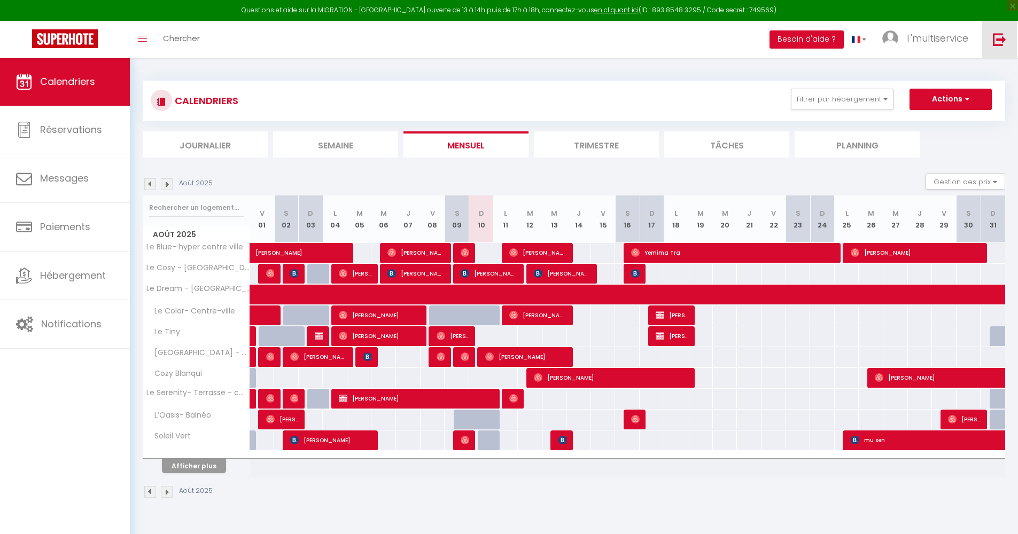
click at [996, 34] on img at bounding box center [999, 39] width 13 height 13
click at [998, 38] on img at bounding box center [999, 39] width 13 height 13
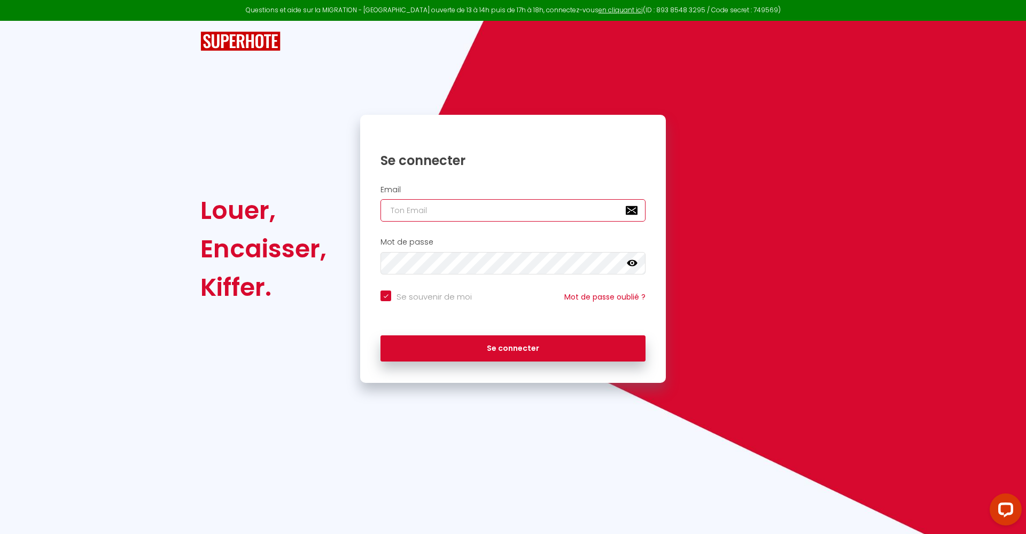
type input "[EMAIL_ADDRESS][DOMAIN_NAME]"
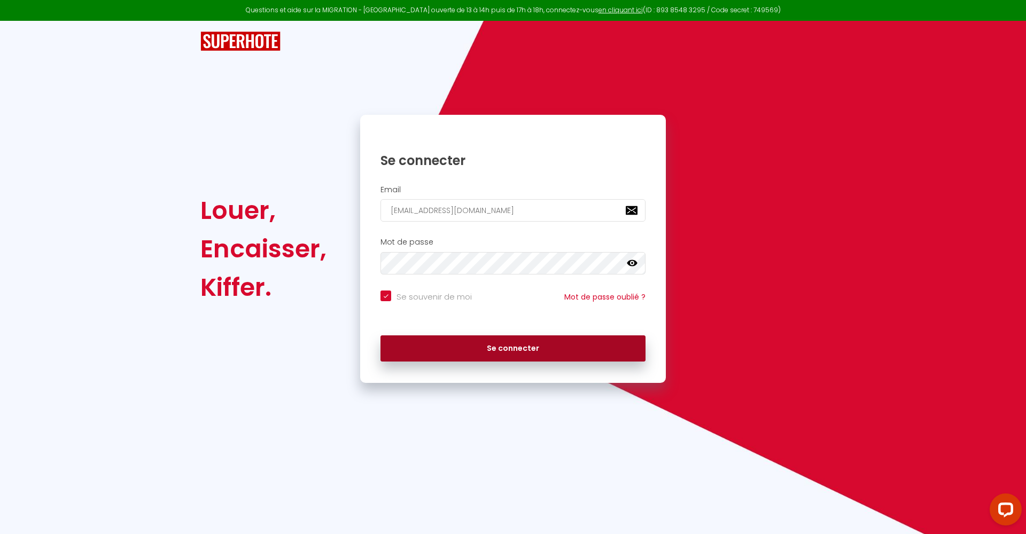
click at [503, 359] on button "Se connecter" at bounding box center [512, 349] width 265 height 27
checkbox input "true"
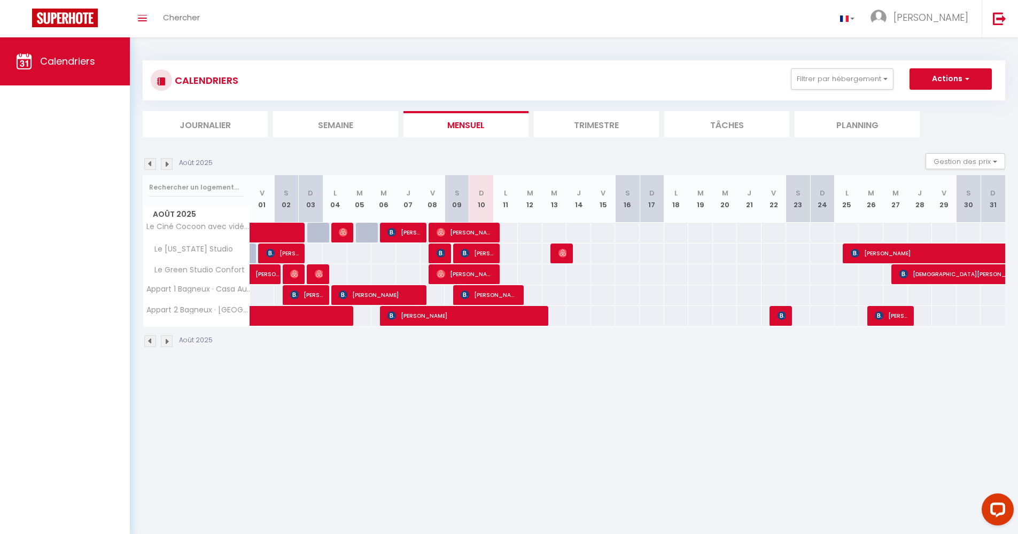
click at [297, 236] on span at bounding box center [290, 233] width 49 height 20
select select "OK"
select select "0"
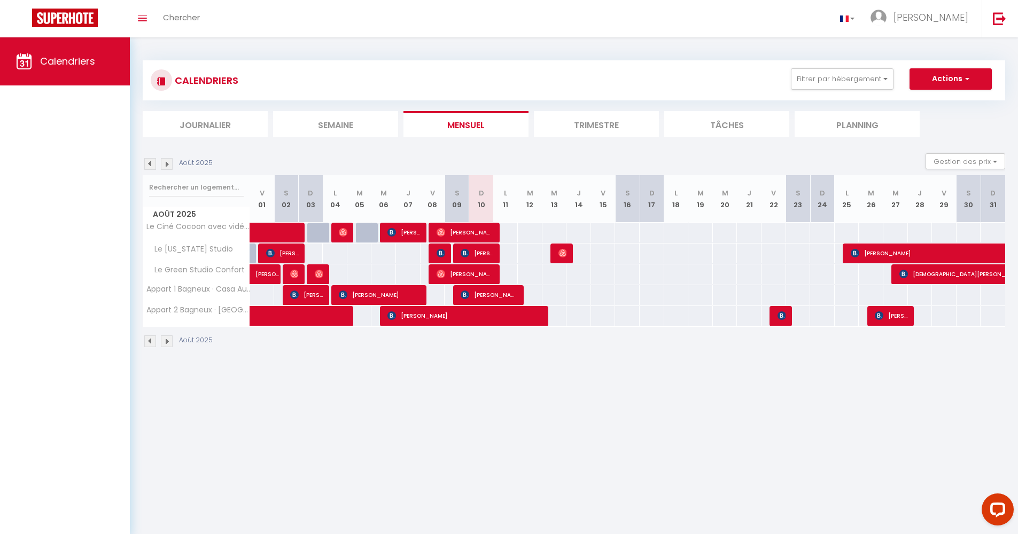
select select "1"
select select
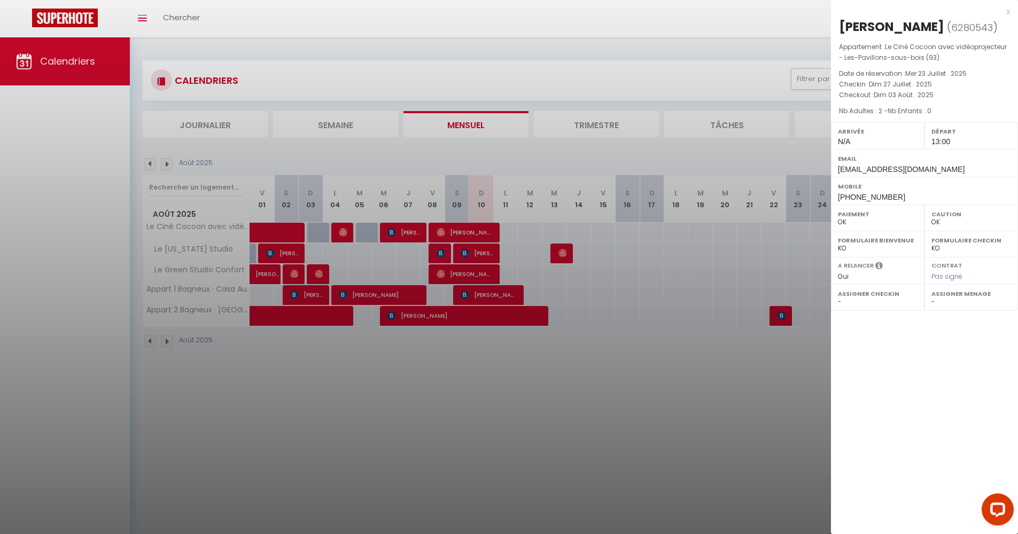
click at [1011, 12] on div "x [PERSON_NAME] ( 6280543 ) Appartement : Le Ciné Cocoon avec vidéoprojecteur -…" at bounding box center [924, 105] width 187 height 210
click at [1009, 12] on div "x" at bounding box center [920, 11] width 179 height 13
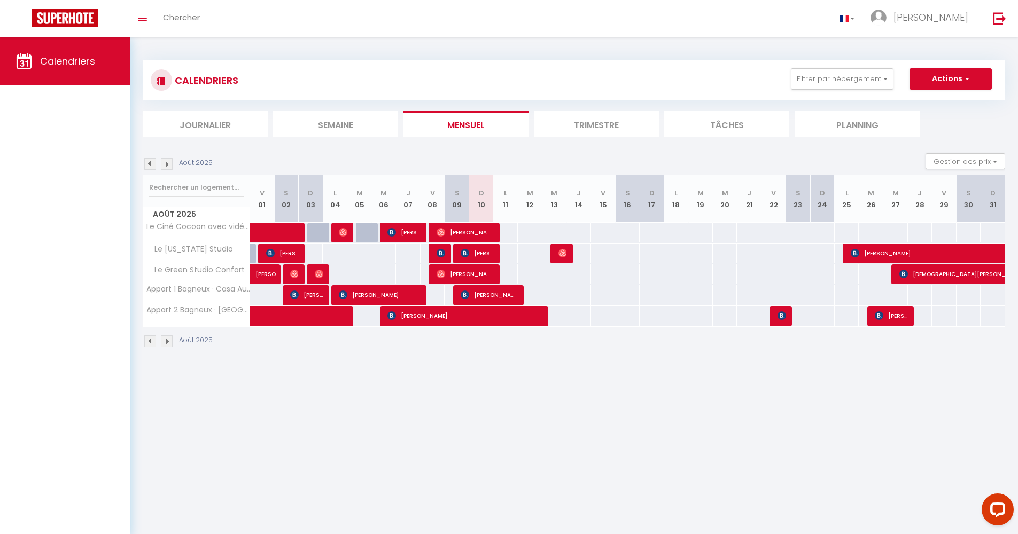
click at [496, 509] on body "Questions et aide sur la MIGRATION - [GEOGRAPHIC_DATA] ouverte de 13 à 14h puis…" at bounding box center [509, 304] width 1018 height 534
click at [491, 233] on span "[PERSON_NAME]" at bounding box center [465, 232] width 57 height 20
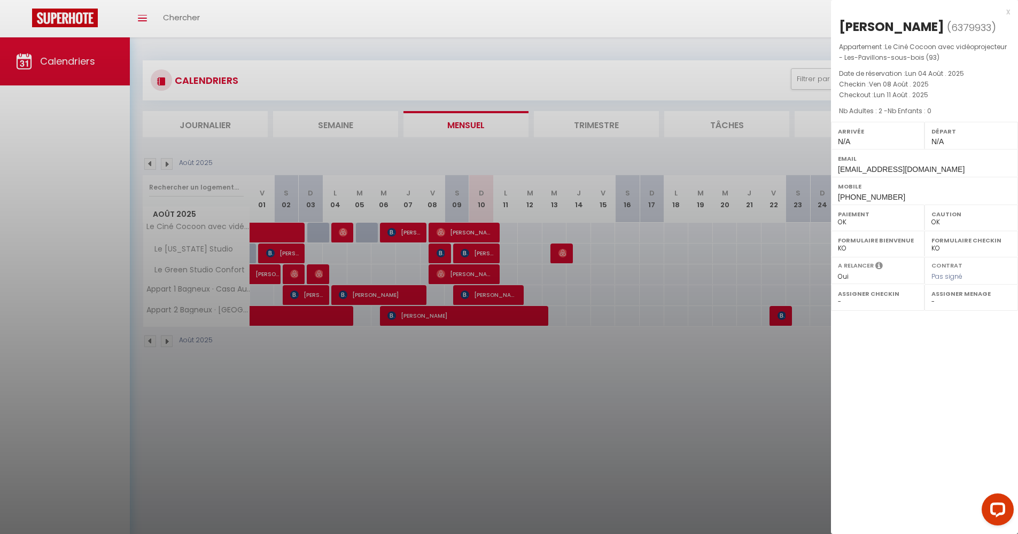
click at [1011, 11] on div "x [GEOGRAPHIC_DATA] ( 6379933 ) Appartement : Le Ciné Cocoon avec vidéoprojecte…" at bounding box center [924, 105] width 187 height 210
click at [1006, 12] on div "x" at bounding box center [920, 11] width 179 height 13
